Goal: Task Accomplishment & Management: Manage account settings

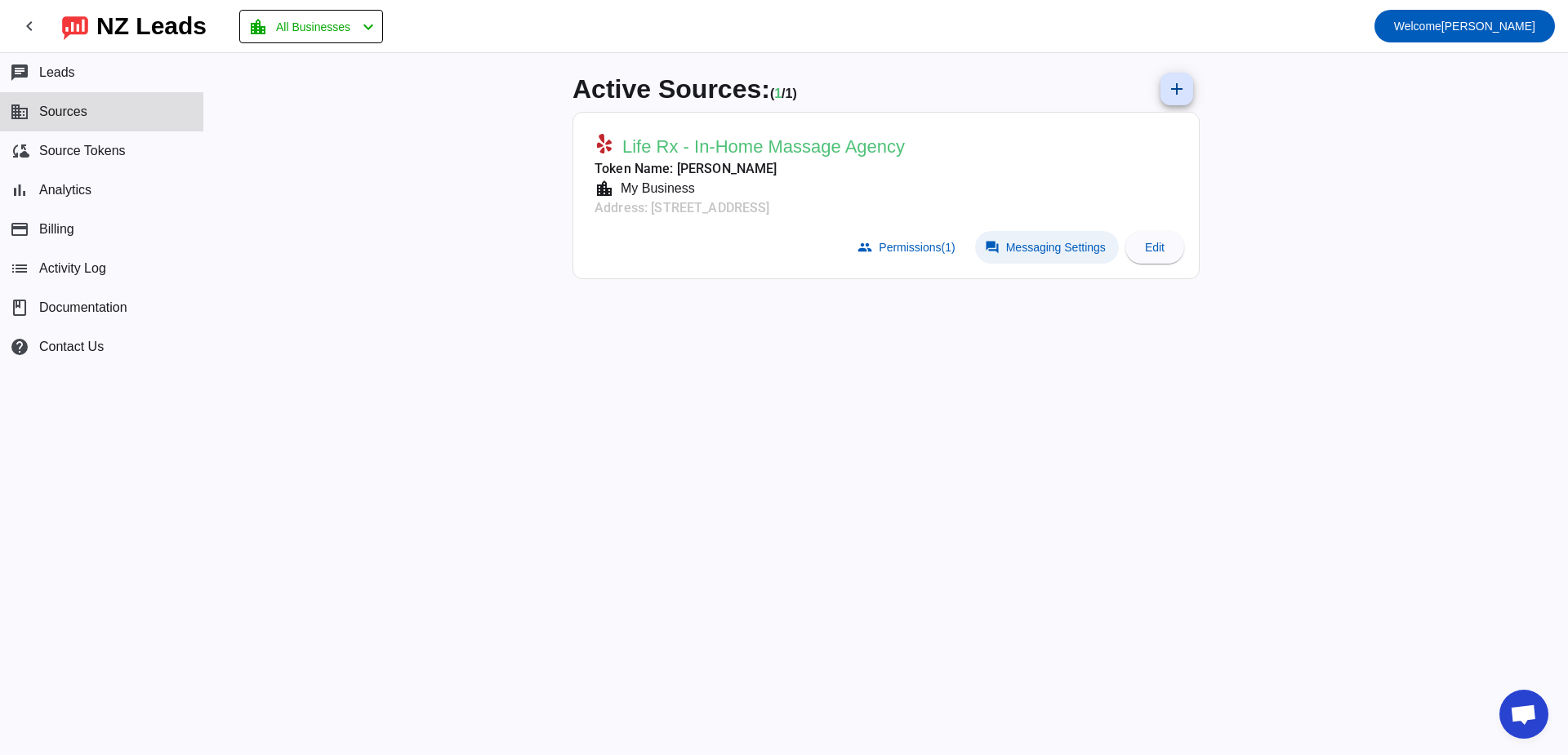
click at [1027, 252] on span "Messaging Settings" at bounding box center [1056, 247] width 100 height 13
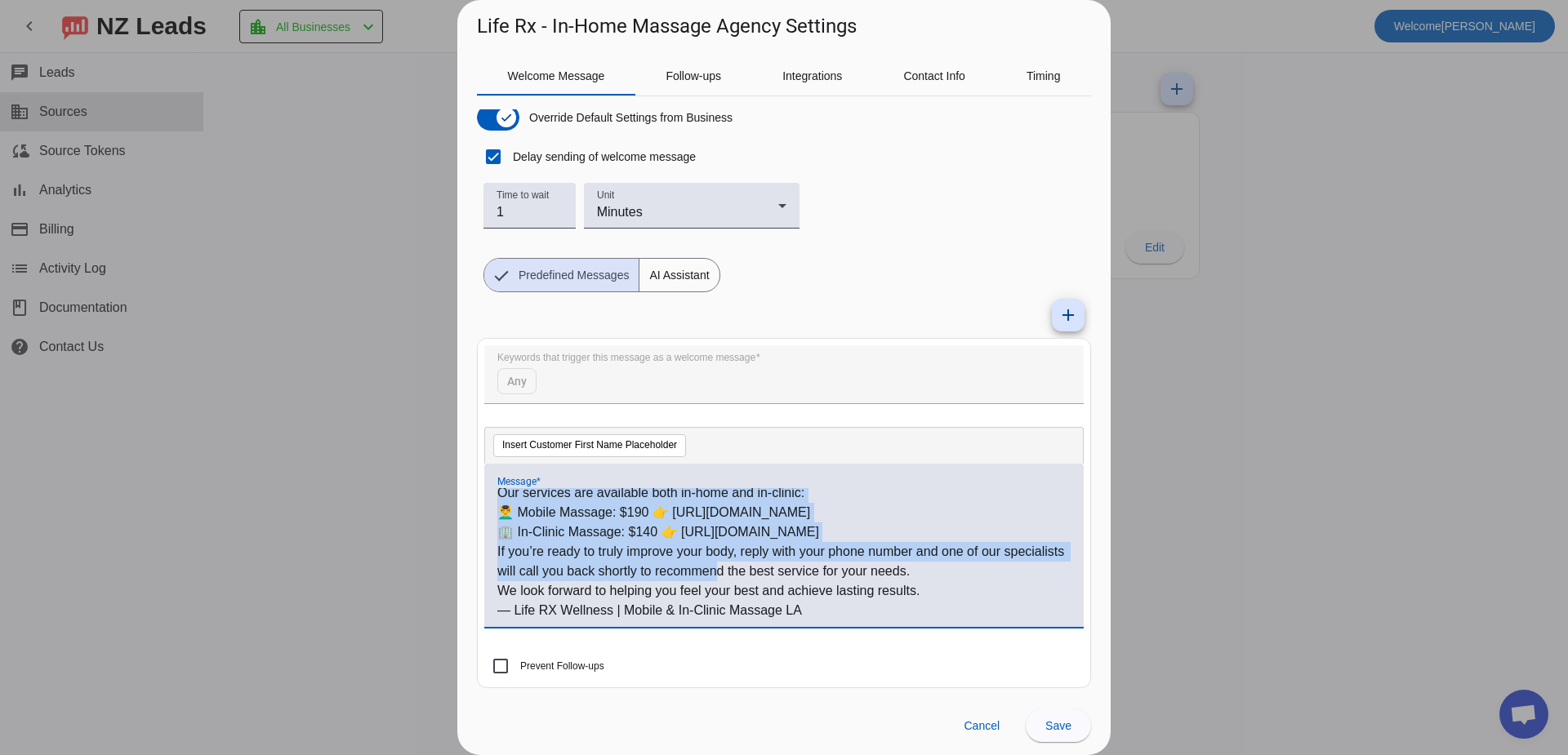
scroll to position [24, 0]
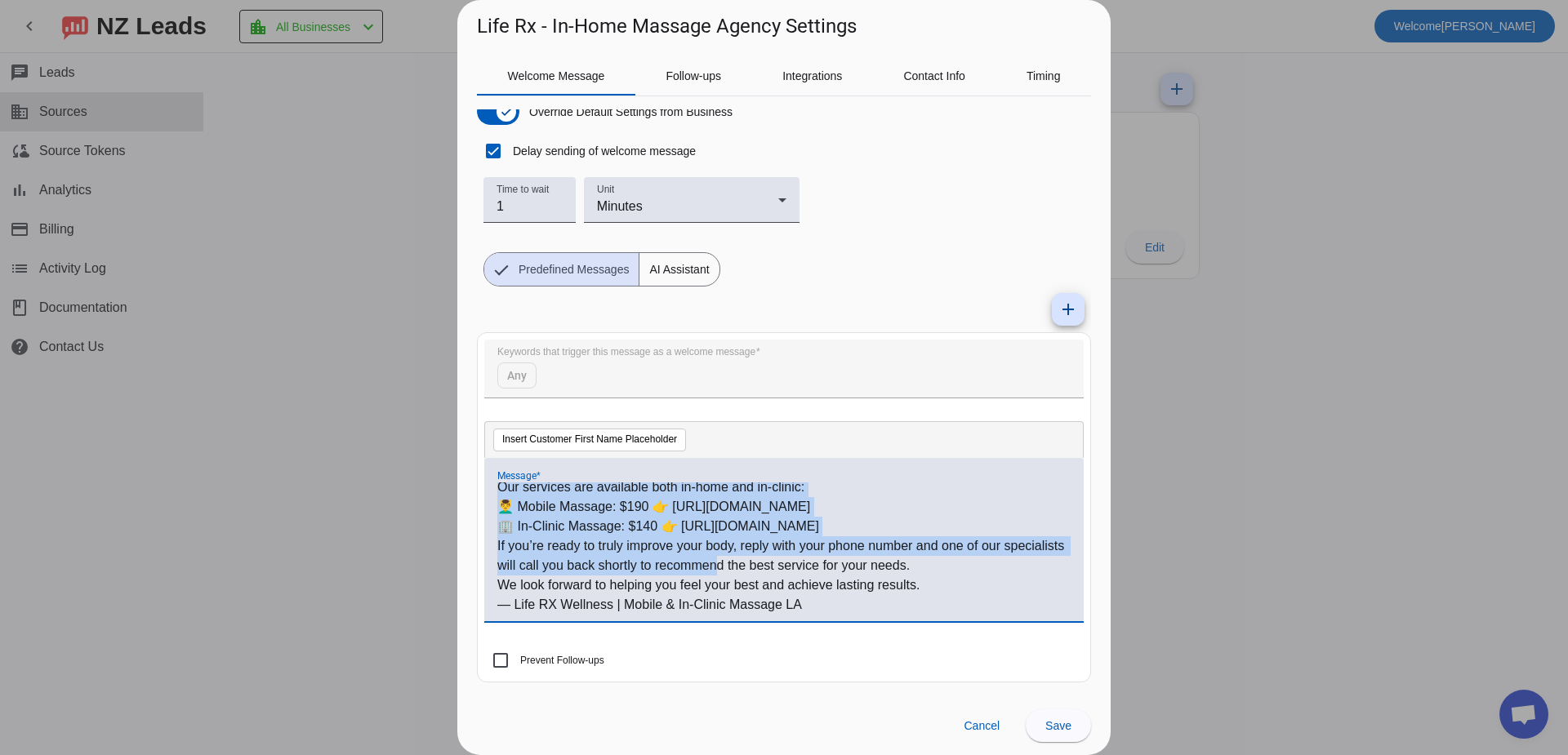
drag, startPoint x: 498, startPoint y: 519, endPoint x: 884, endPoint y: 610, distance: 396.6
click at [886, 611] on div "Hi #customer_first_name# , Thank you for reaching out! At Life RX Wellness, we …" at bounding box center [783, 548] width 573 height 132
copy div "Hi #customer_first_name# , Thank you for reaching out! At Life RX Wellness, we …"
click at [828, 565] on p "If you’re ready to truly improve your body, reply with your phone number and on…" at bounding box center [783, 556] width 573 height 39
click at [834, 606] on p "— Life RX Wellness | Mobile & In-Clinic Massage LA" at bounding box center [783, 605] width 573 height 20
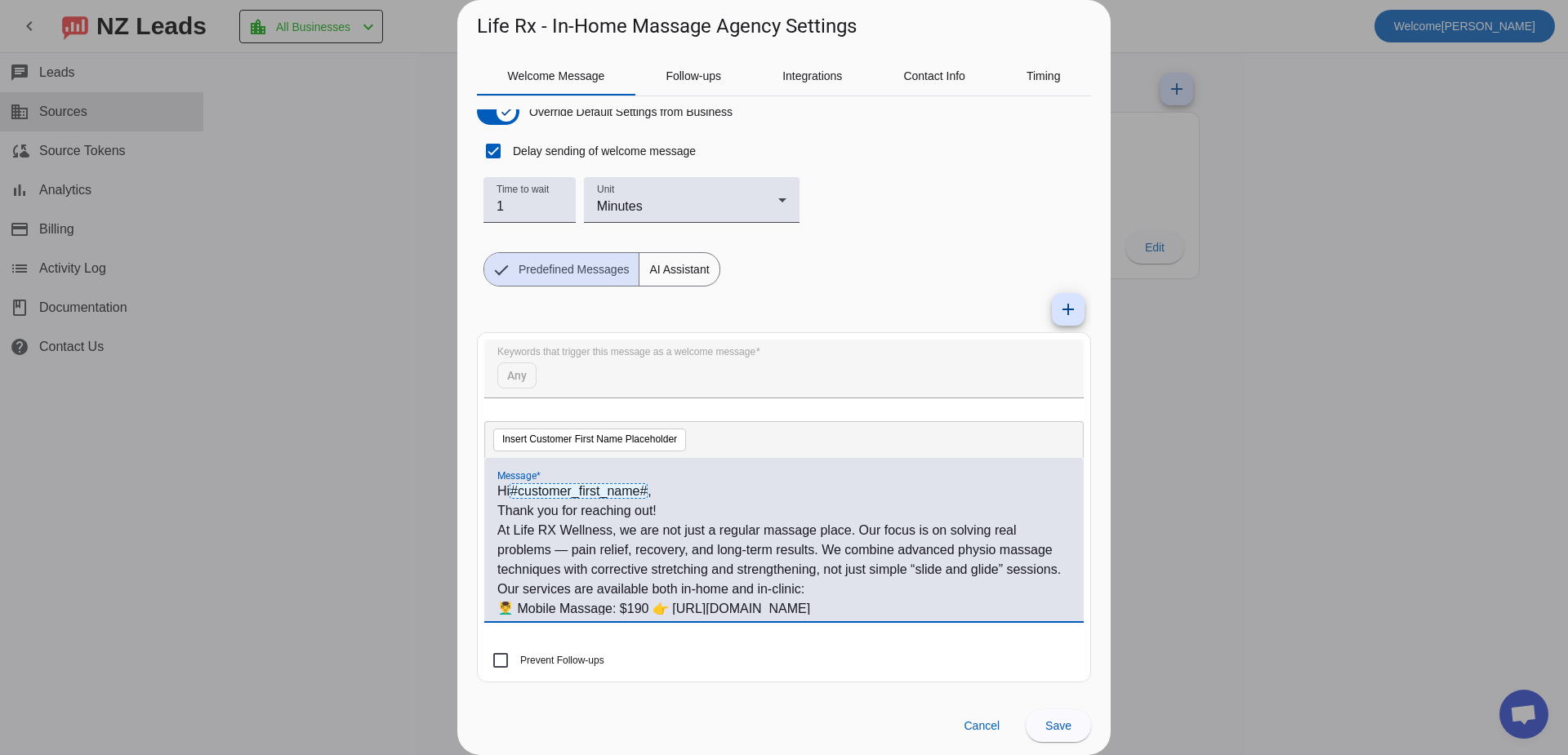
scroll to position [0, 0]
drag, startPoint x: 836, startPoint y: 606, endPoint x: 477, endPoint y: 482, distance: 379.8
click at [477, 482] on mat-card "Keywords that trigger this message as a welcome message Any Insert Customer Fir…" at bounding box center [783, 507] width 614 height 350
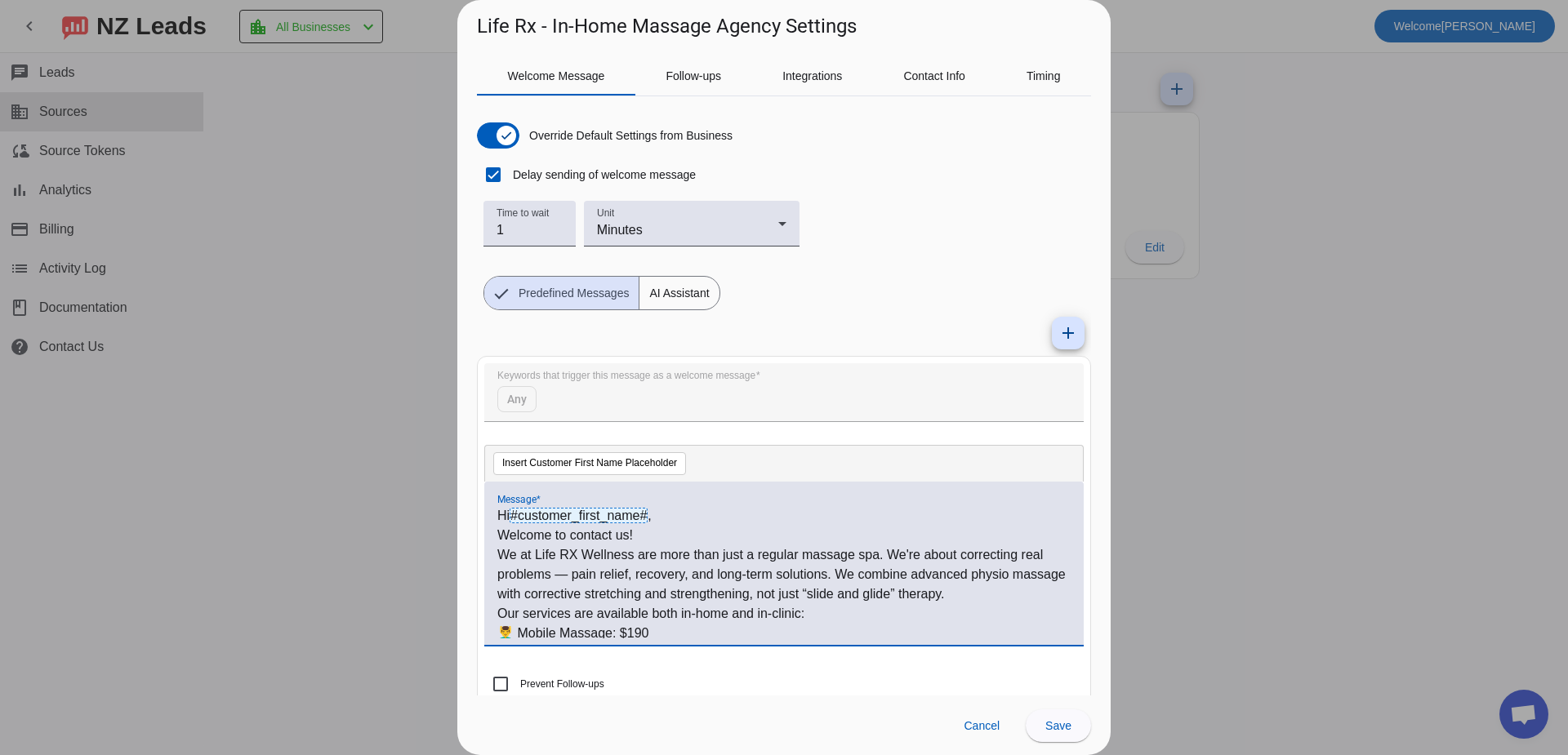
click at [674, 540] on p "Welcome to contact us!" at bounding box center [783, 536] width 573 height 20
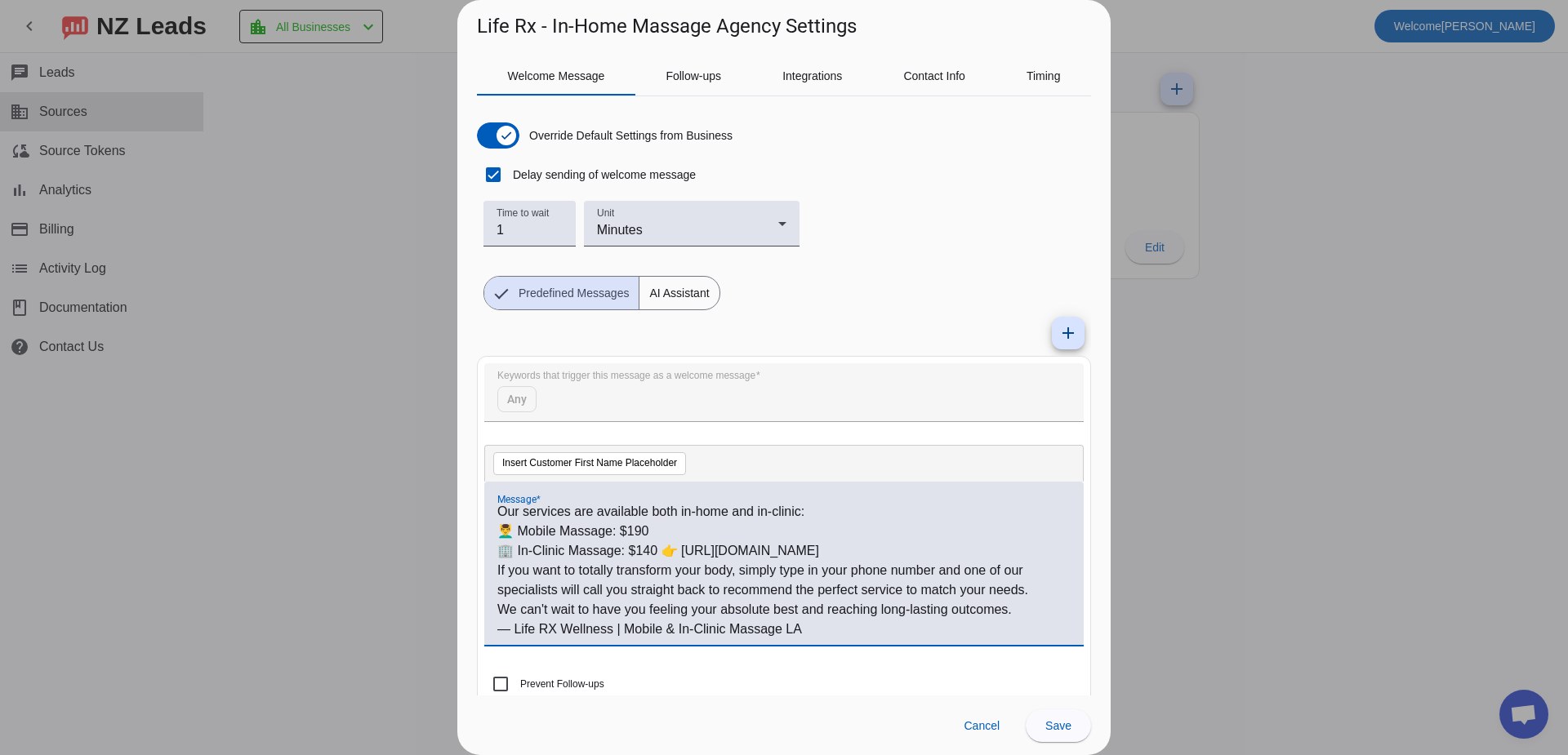
scroll to position [102, 0]
click at [1050, 726] on span "Save" at bounding box center [1058, 725] width 26 height 13
